Goal: Task Accomplishment & Management: Use online tool/utility

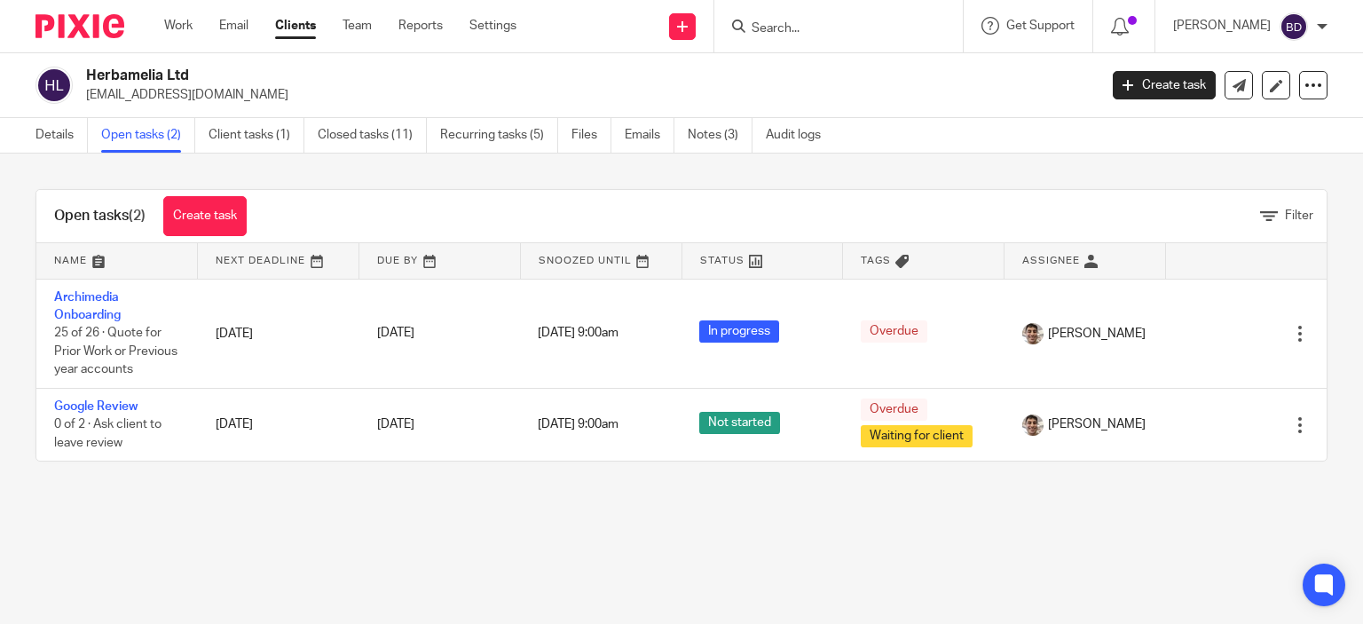
click at [852, 24] on input "Search" at bounding box center [830, 29] width 160 height 16
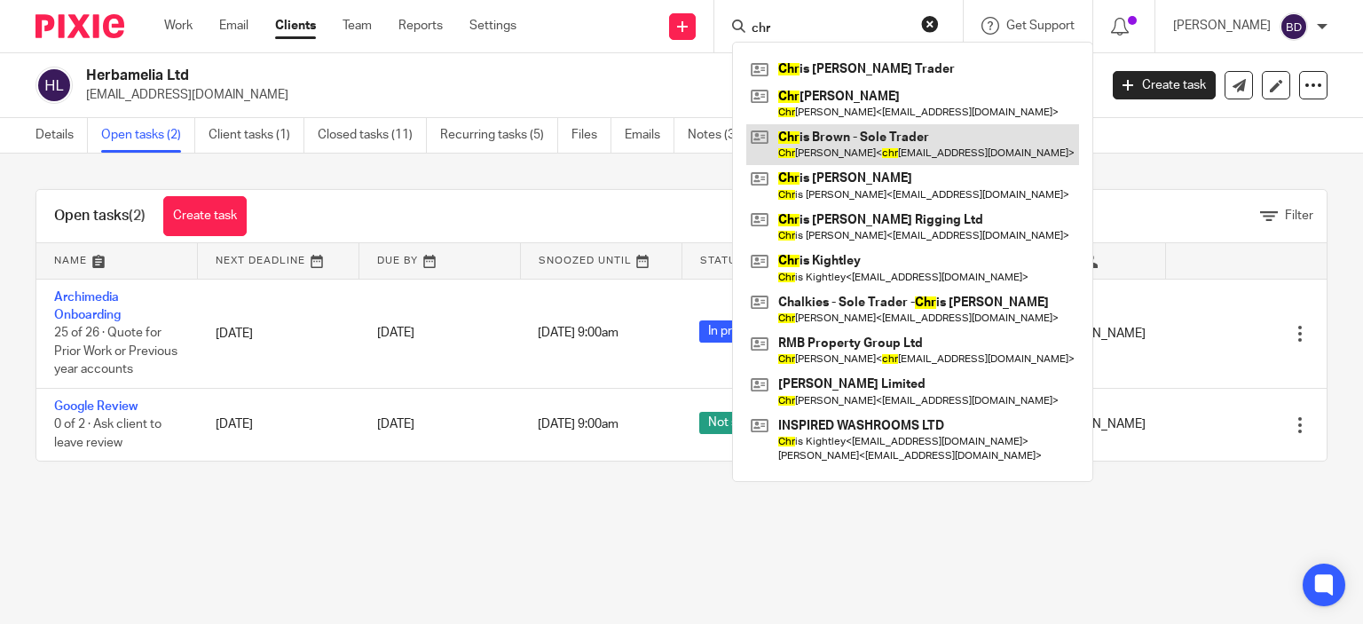
type input "chr"
click at [874, 127] on link at bounding box center [912, 144] width 333 height 41
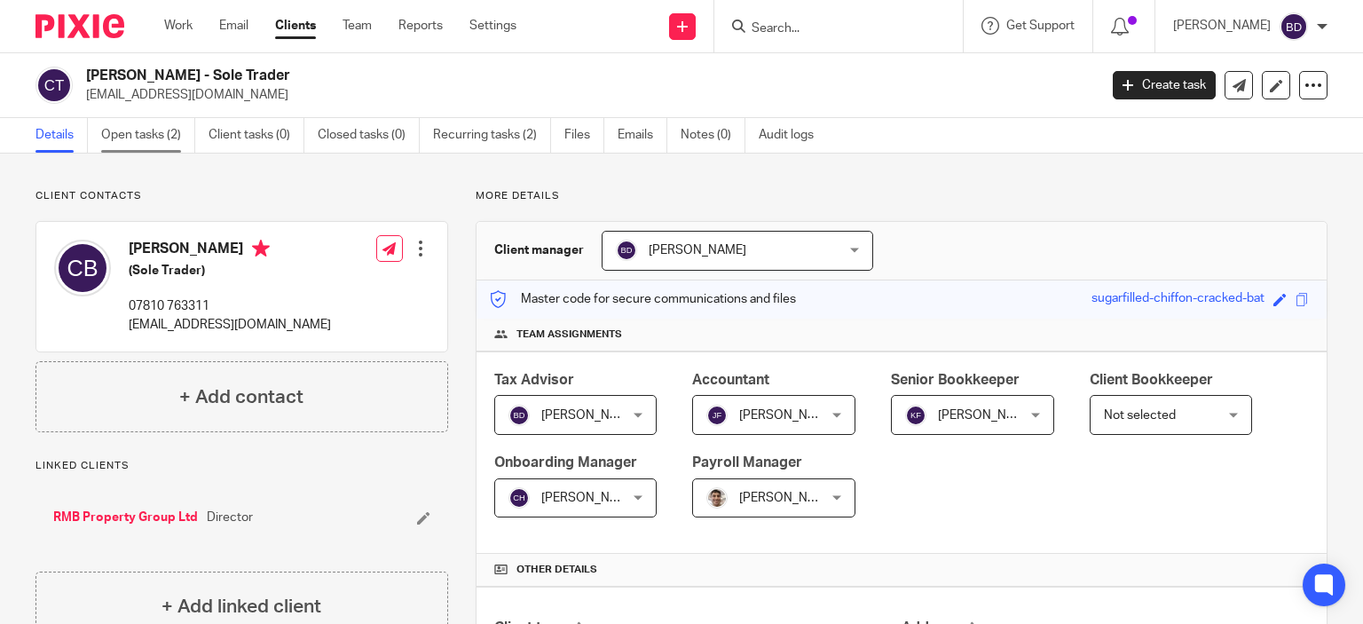
click at [157, 138] on link "Open tasks (2)" at bounding box center [148, 135] width 94 height 35
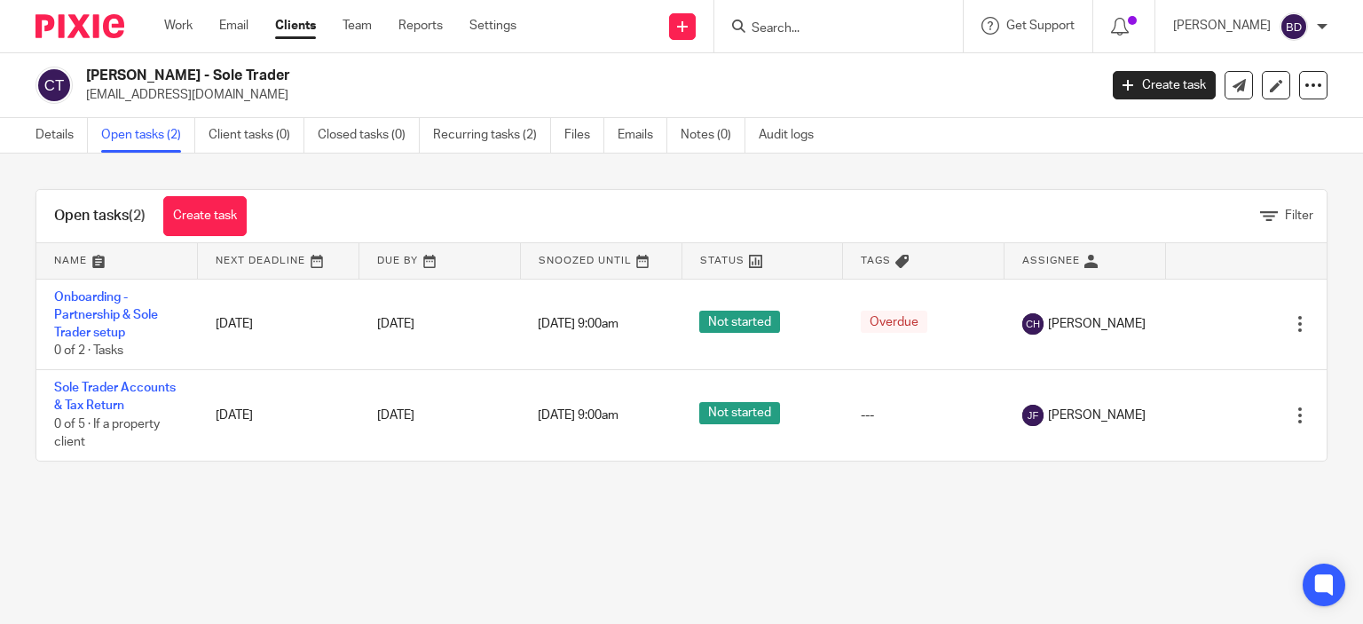
click at [804, 33] on input "Search" at bounding box center [830, 29] width 160 height 16
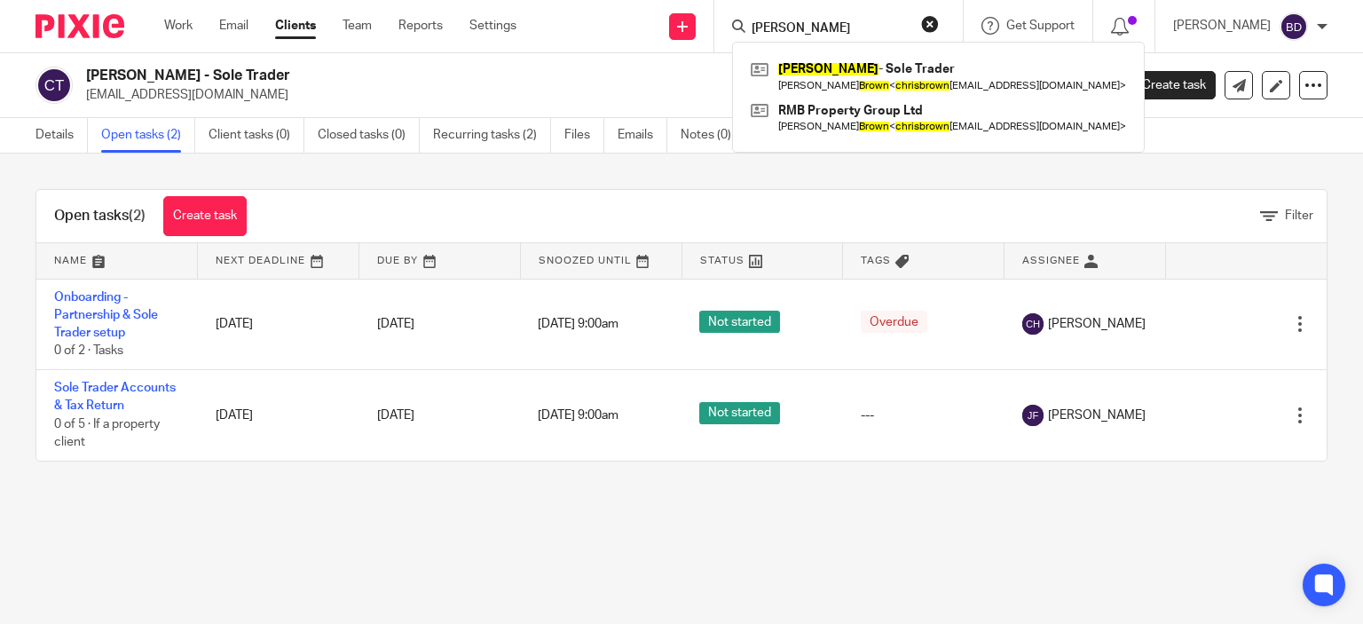
type input "[PERSON_NAME]"
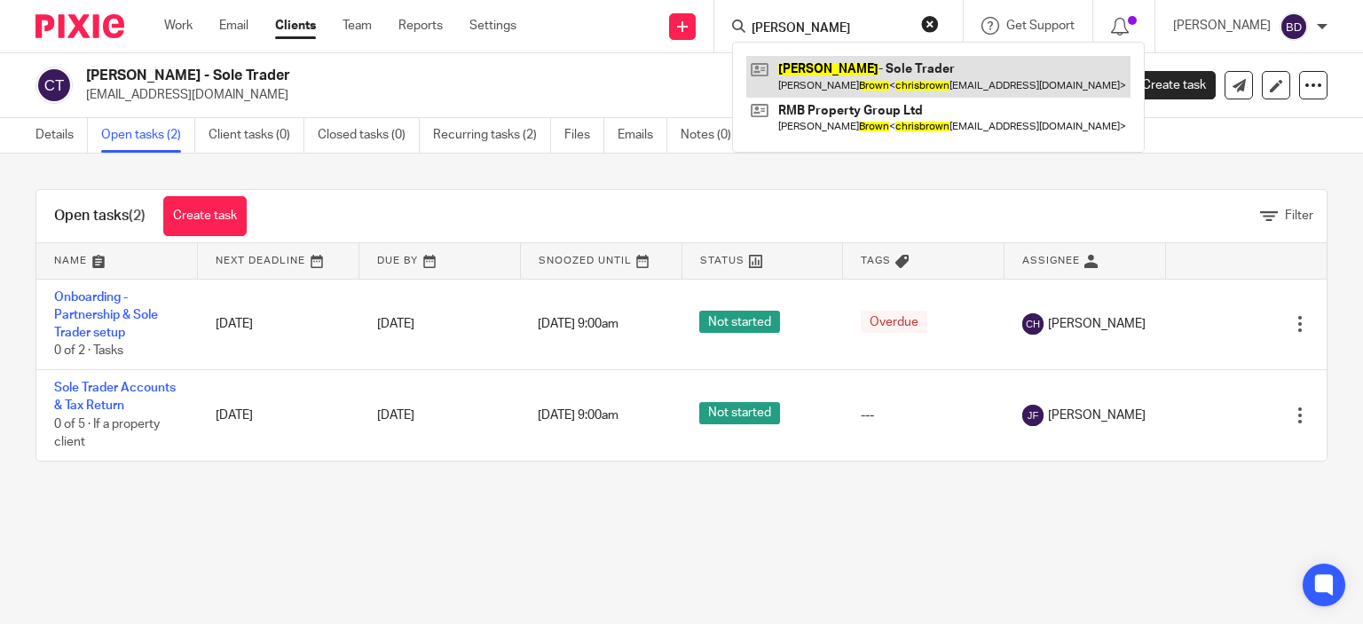
click at [874, 72] on link at bounding box center [938, 76] width 384 height 41
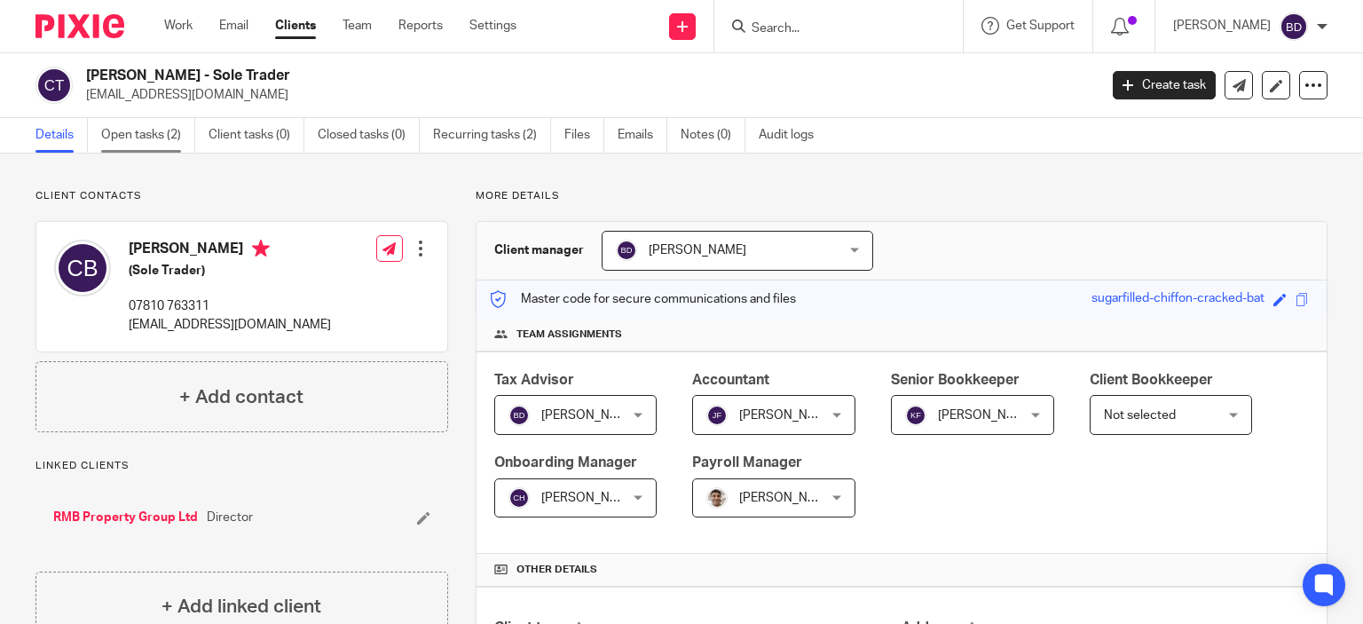
click at [141, 131] on link "Open tasks (2)" at bounding box center [148, 135] width 94 height 35
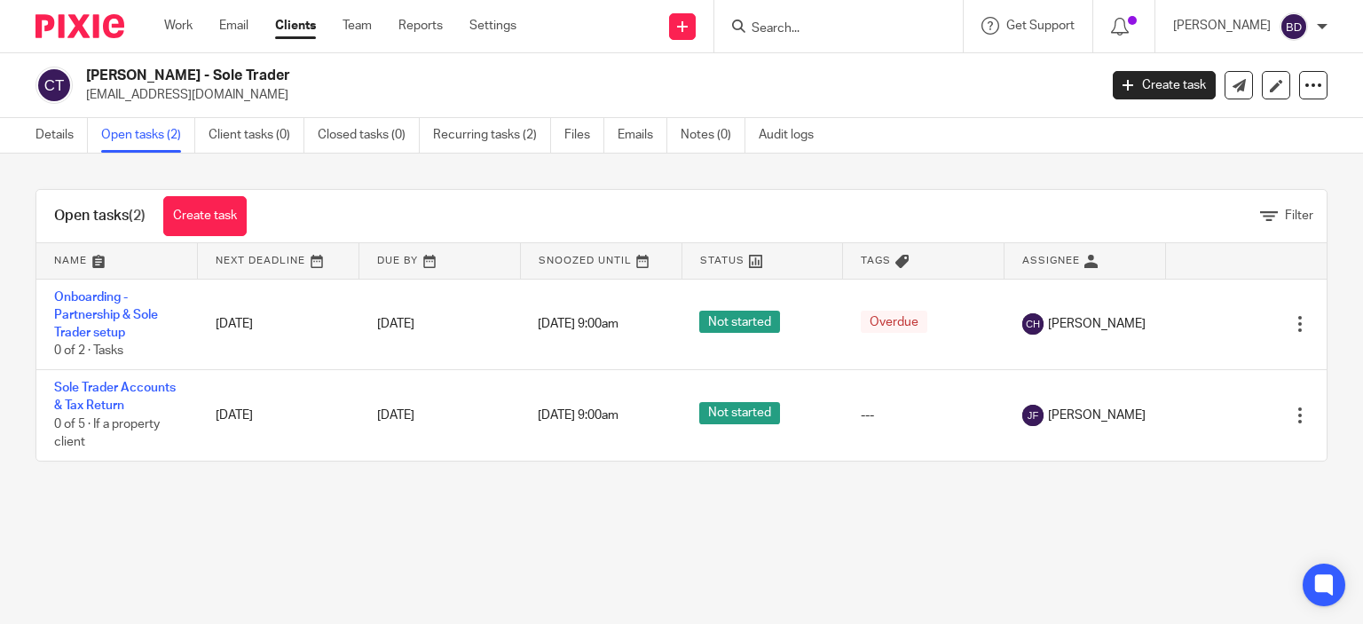
drag, startPoint x: 871, startPoint y: 26, endPoint x: 870, endPoint y: 17, distance: 8.9
click at [870, 18] on form at bounding box center [844, 26] width 189 height 22
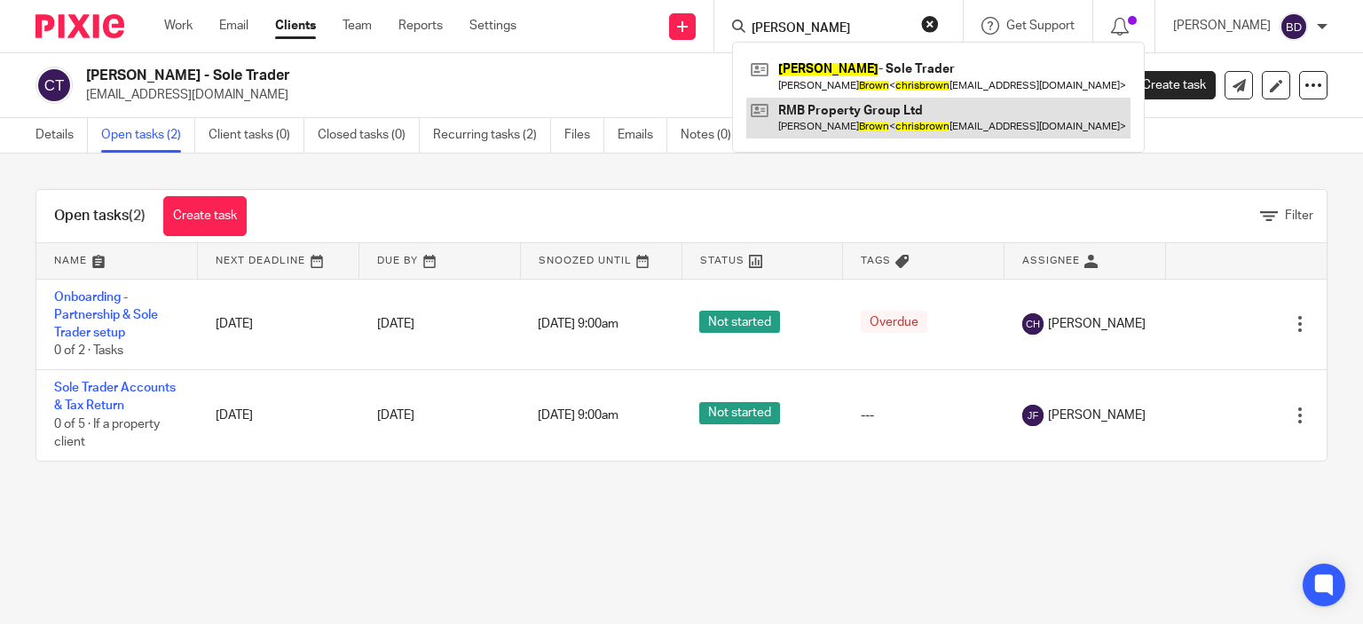
type input "chris brown"
click at [901, 117] on link at bounding box center [938, 118] width 384 height 41
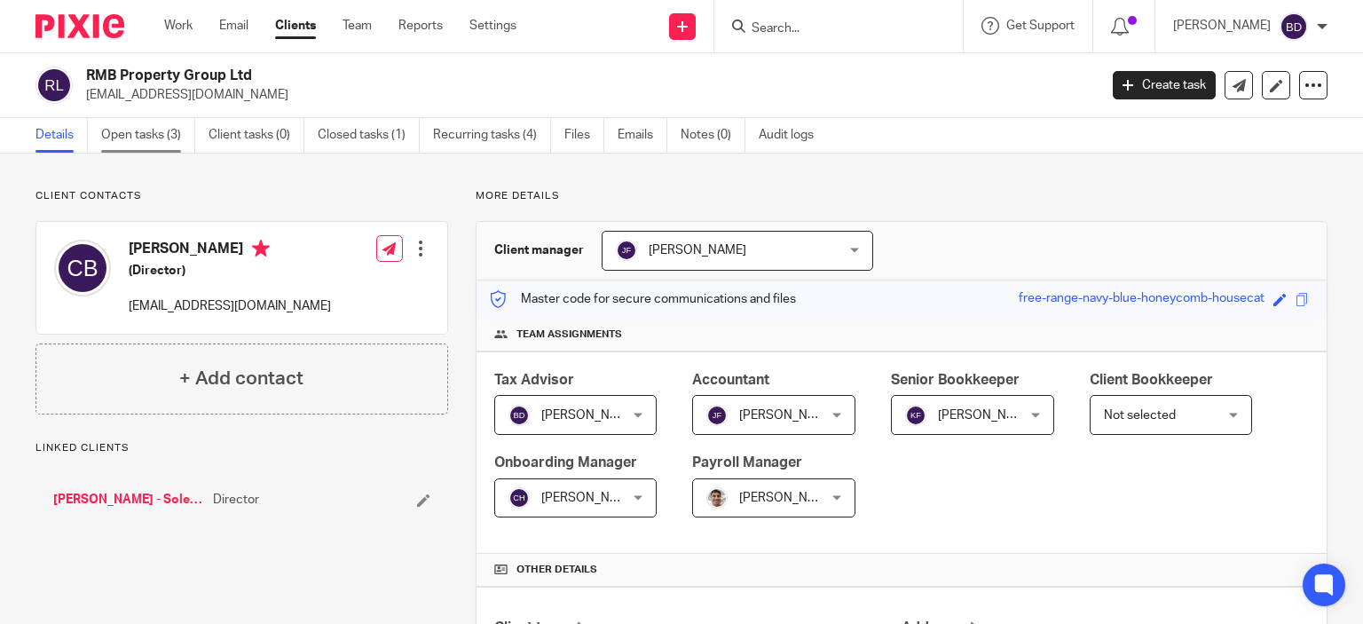
click at [148, 135] on link "Open tasks (3)" at bounding box center [148, 135] width 94 height 35
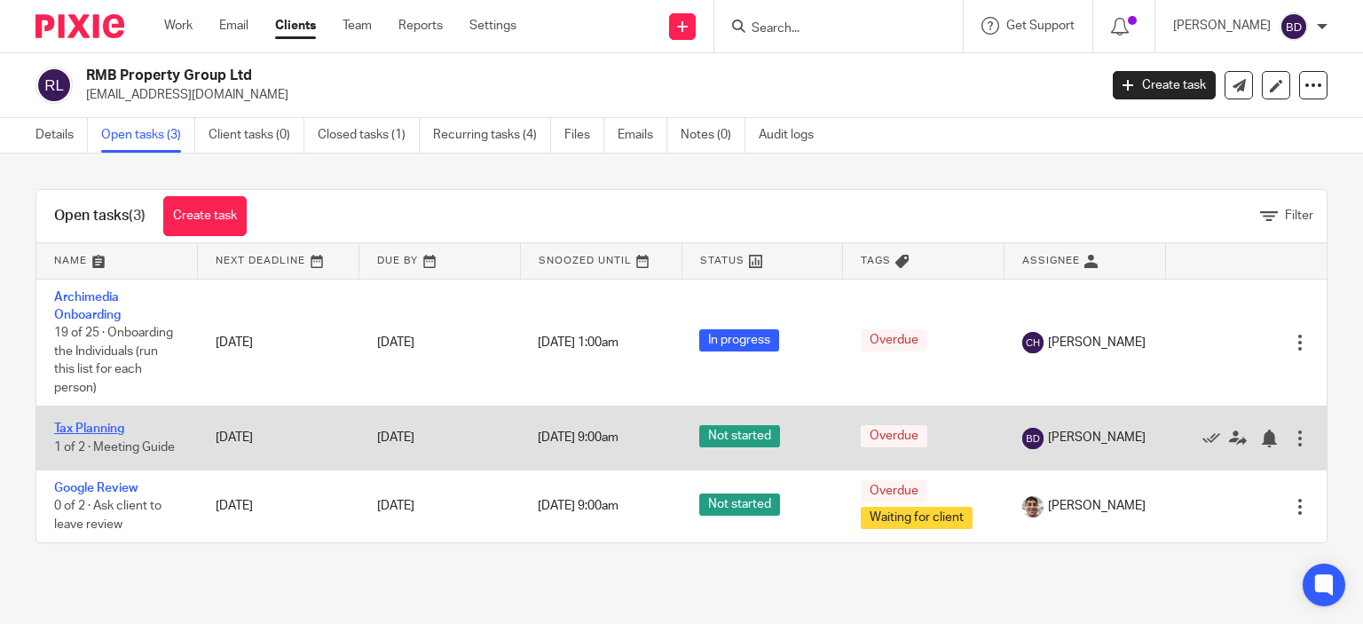
click at [108, 430] on link "Tax Planning" at bounding box center [89, 428] width 70 height 12
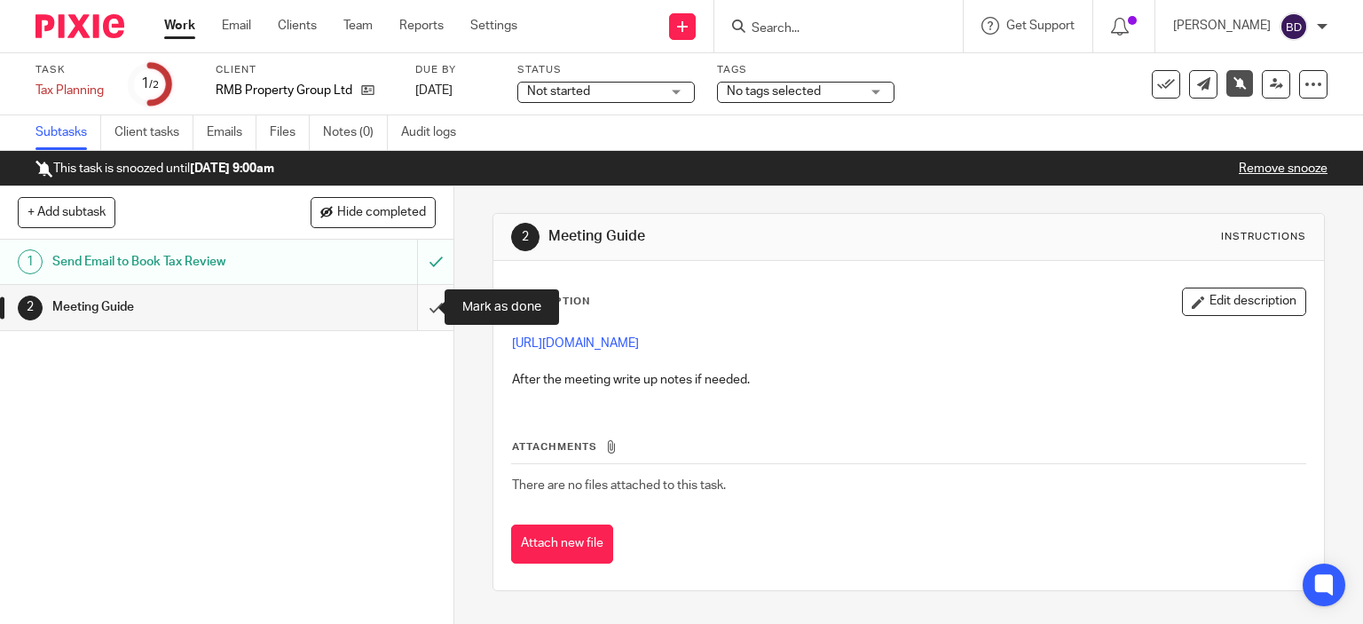
click at [413, 304] on input "submit" at bounding box center [226, 307] width 453 height 44
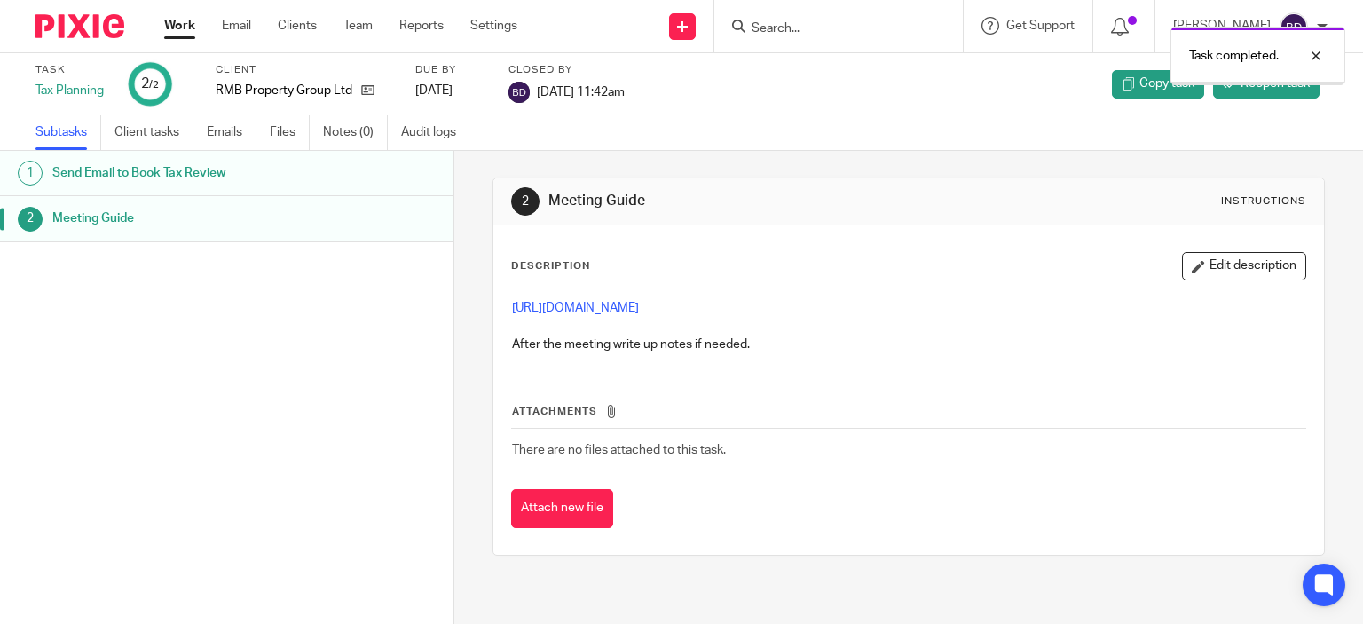
click at [182, 24] on link "Work" at bounding box center [179, 26] width 31 height 18
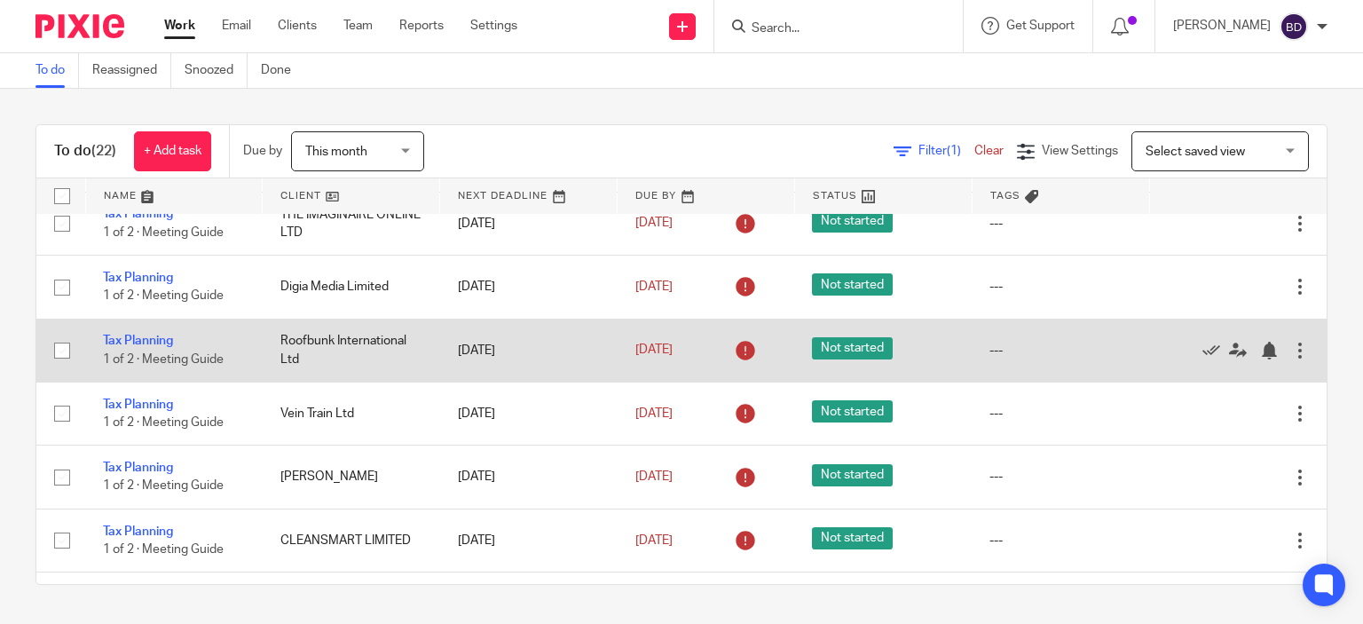
scroll to position [177, 0]
click at [153, 341] on link "Tax Planning" at bounding box center [138, 340] width 70 height 12
